Goal: Error: Check status

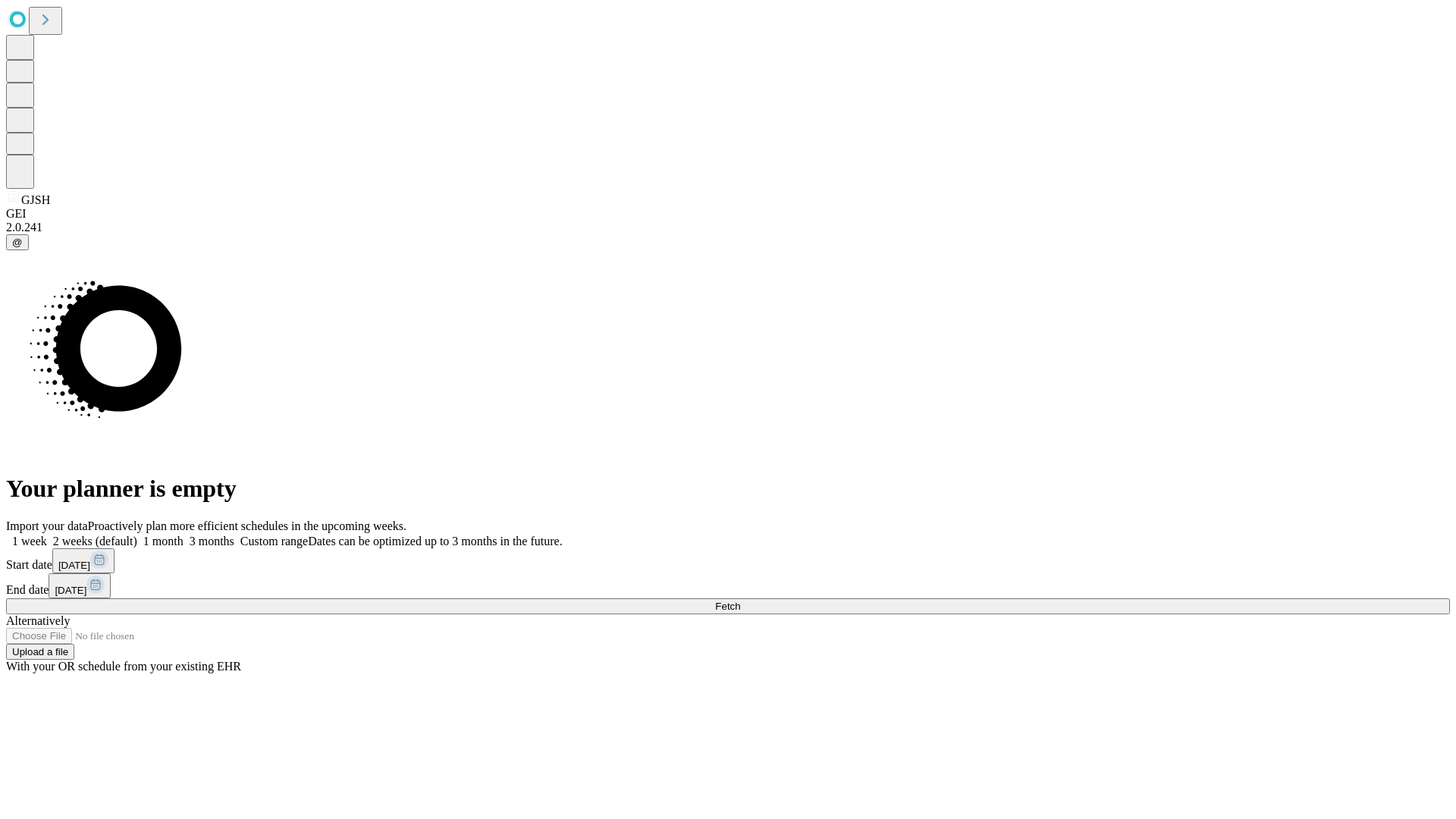
click at [740, 601] on span "Fetch" at bounding box center [727, 607] width 25 height 12
